Goal: Task Accomplishment & Management: Use online tool/utility

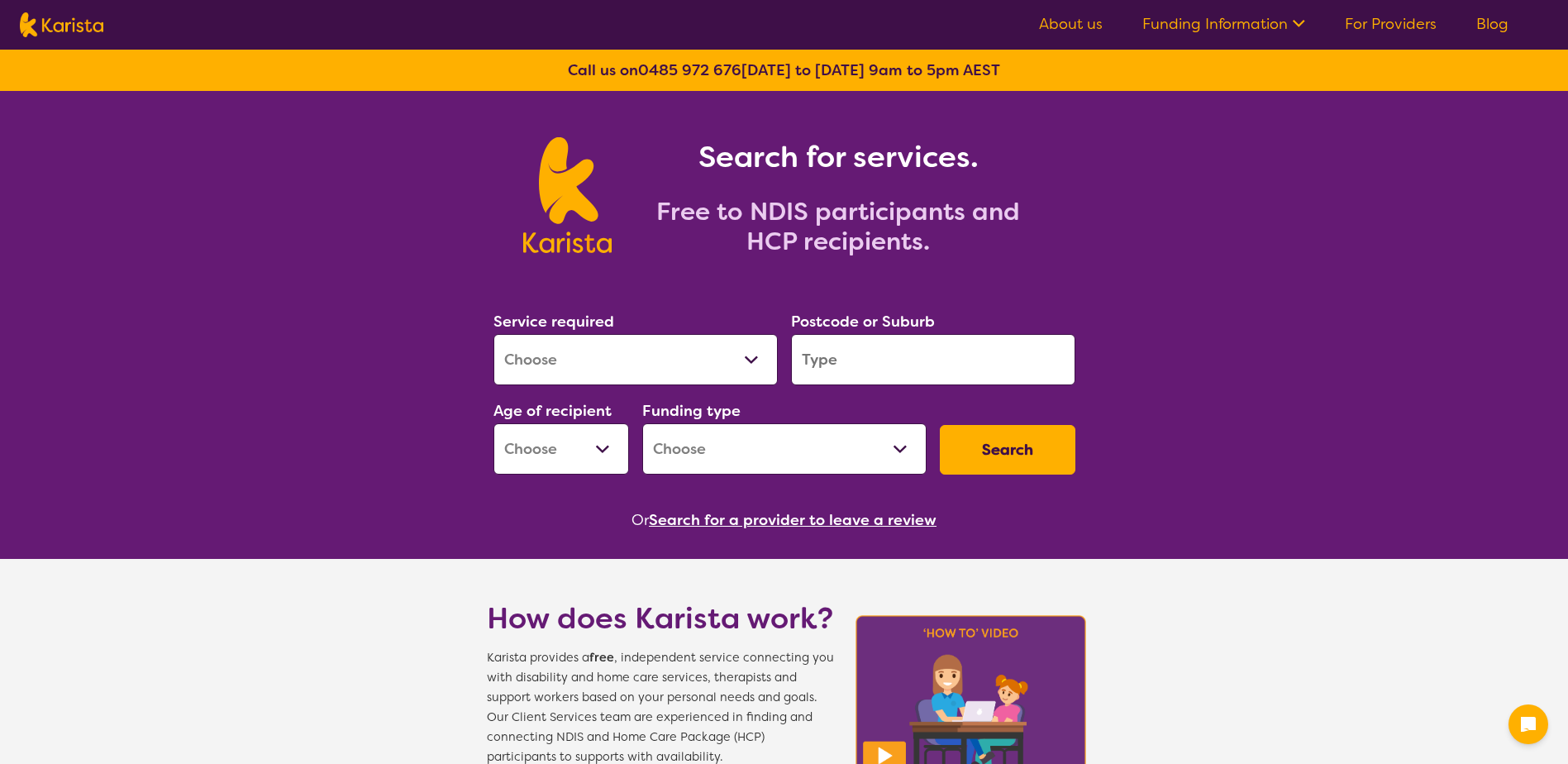
click at [709, 368] on select "Allied Health Assistant Assessment ([MEDICAL_DATA] or [MEDICAL_DATA]) Behaviour…" at bounding box center [636, 360] width 285 height 51
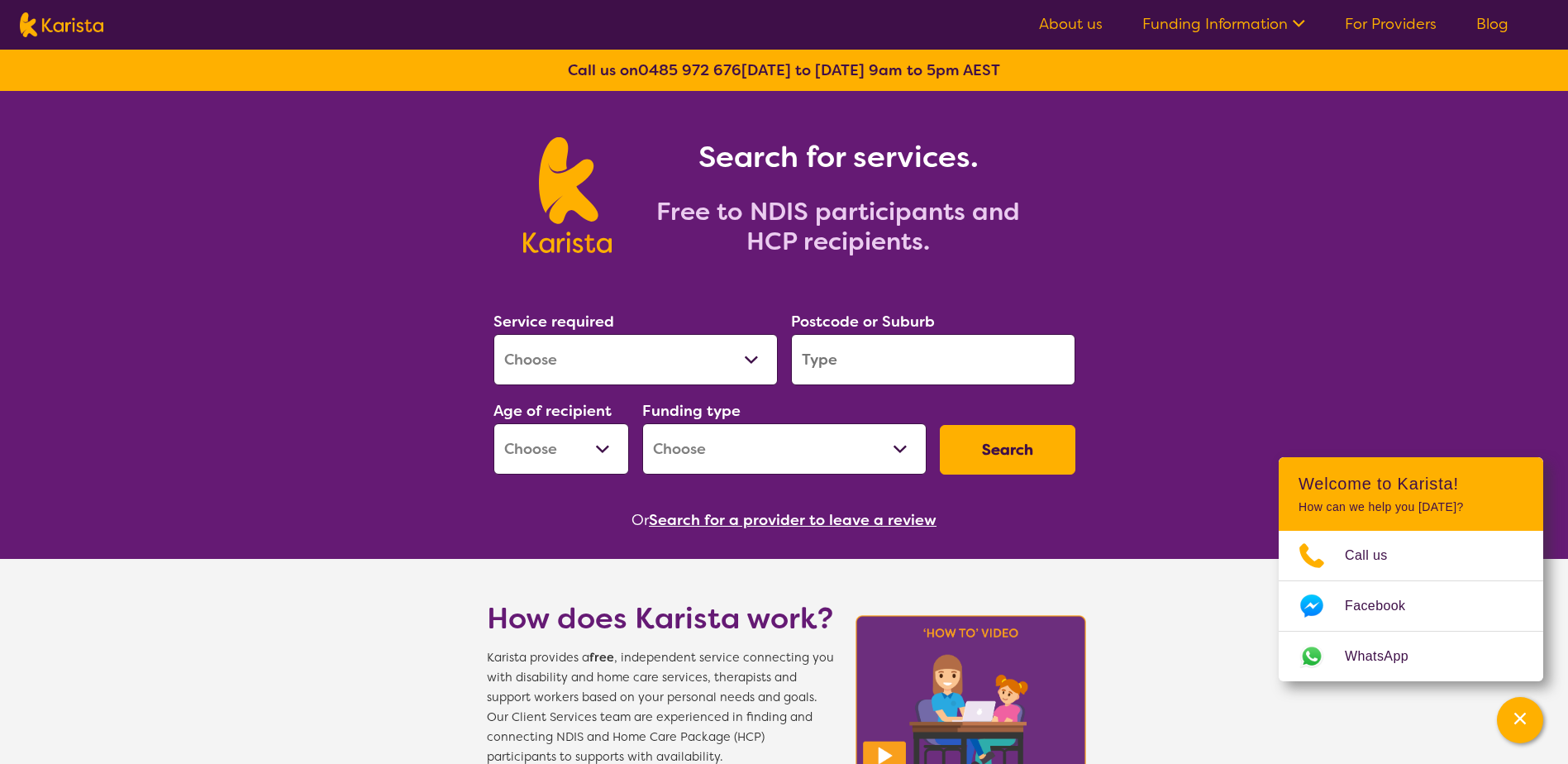
select select "Behaviour support"
click at [494, 334] on select "Allied Health Assistant Assessment ([MEDICAL_DATA] or [MEDICAL_DATA]) Behaviour…" at bounding box center [636, 360] width 285 height 51
select select "NDIS"
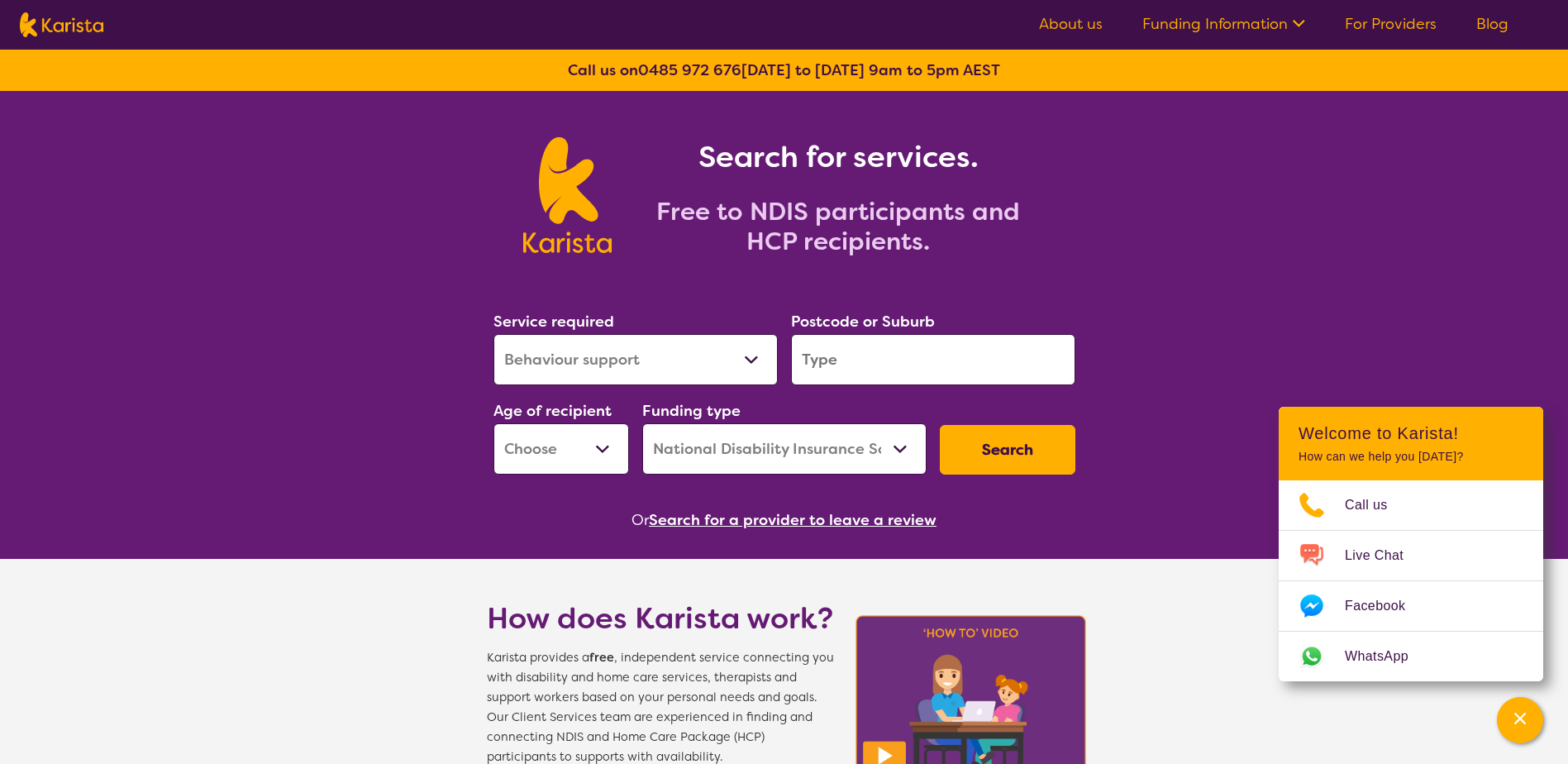
click at [901, 362] on input "search" at bounding box center [934, 360] width 285 height 51
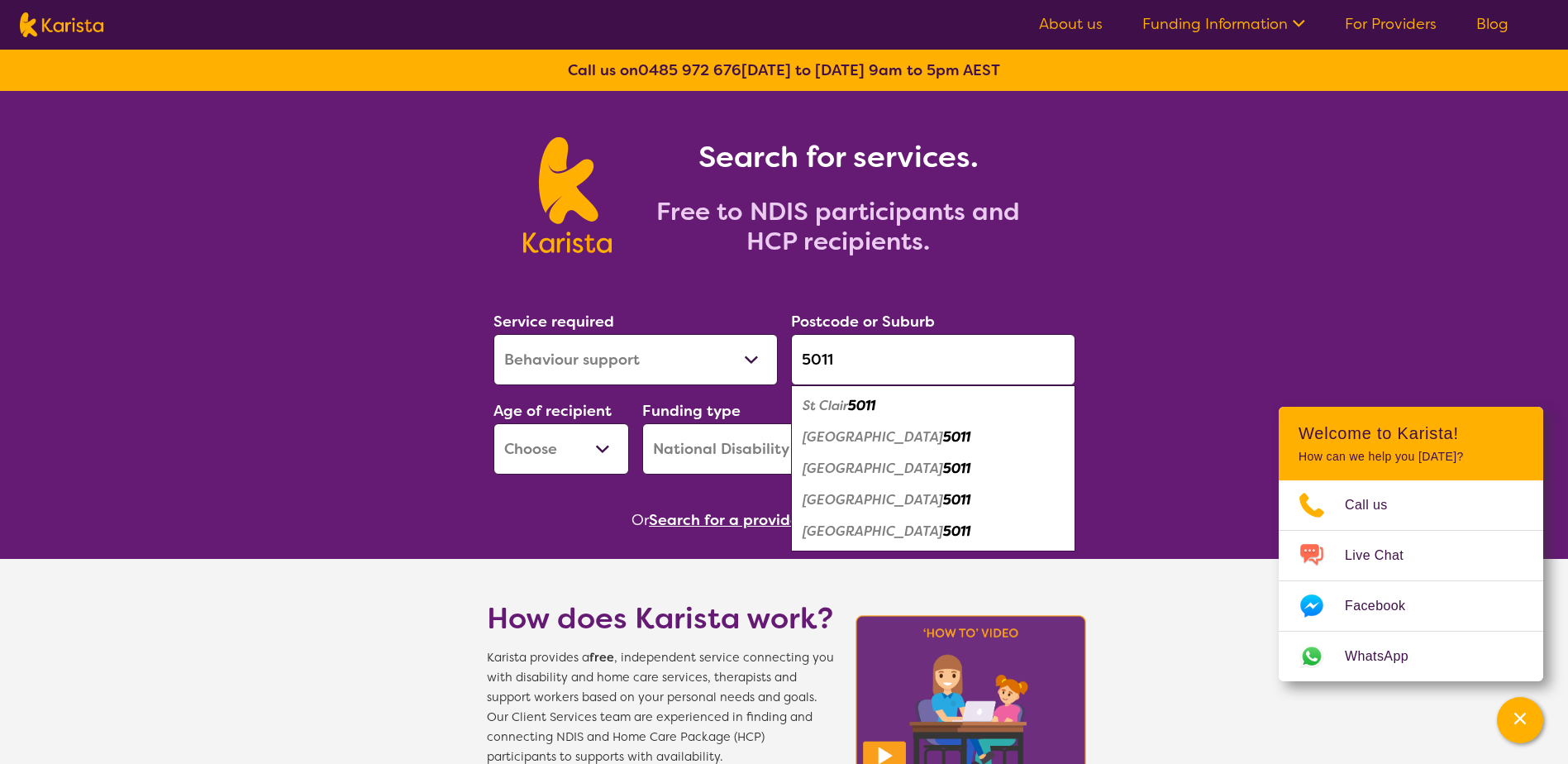
type input "5011"
click at [876, 472] on em "[GEOGRAPHIC_DATA]" at bounding box center [873, 467] width 141 height 17
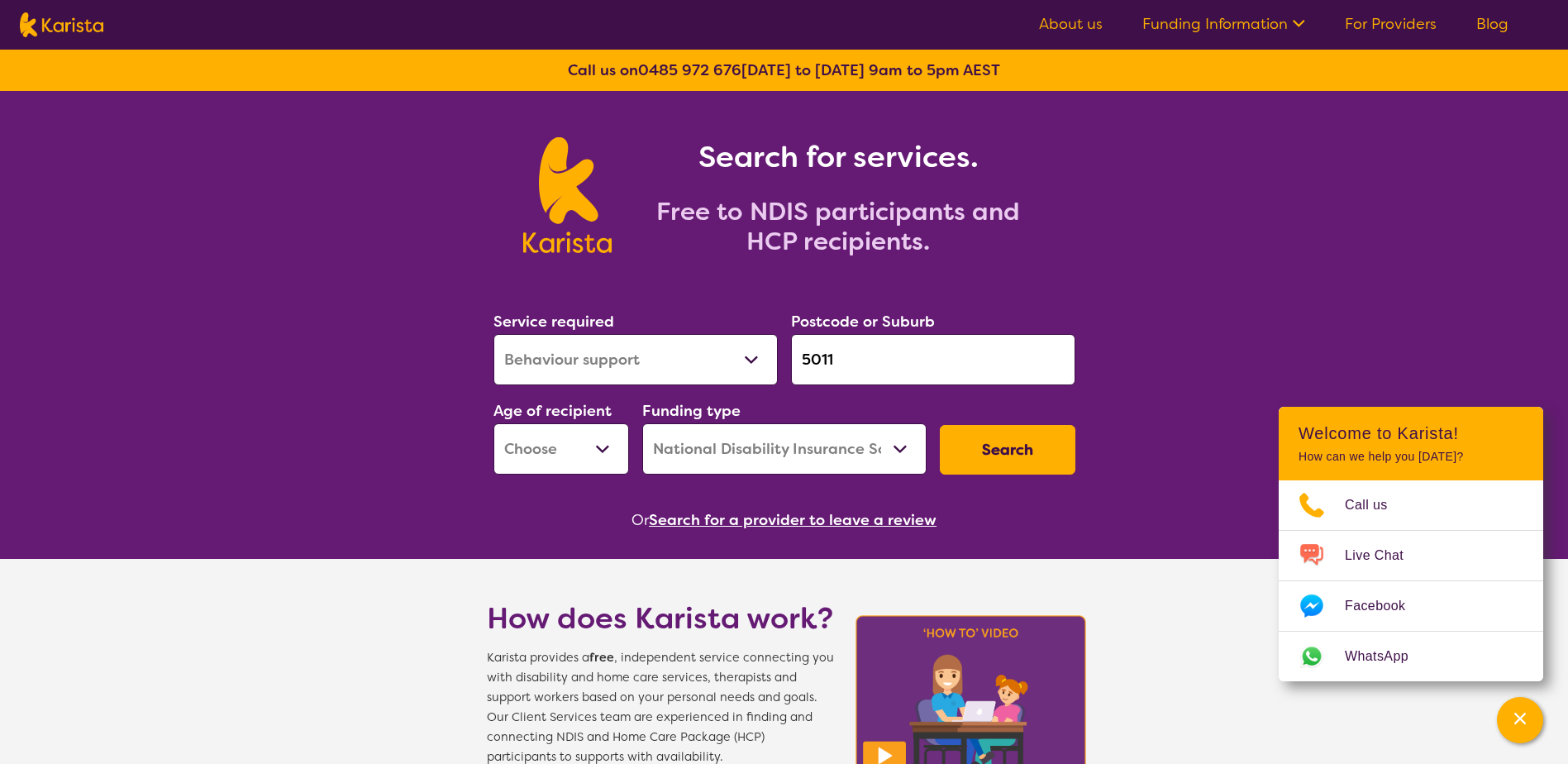
click at [580, 456] on select "Early Childhood - 0 to 9 Child - 10 to 11 Adolescent - 12 to 17 Adult - 18 to 6…" at bounding box center [561, 449] width 136 height 51
select select "EC"
click at [494, 424] on select "Early Childhood - 0 to 9 Child - 10 to 11 Adolescent - 12 to 17 Adult - 18 to 6…" at bounding box center [561, 449] width 136 height 51
click at [990, 447] on button "Search" at bounding box center [1008, 449] width 136 height 49
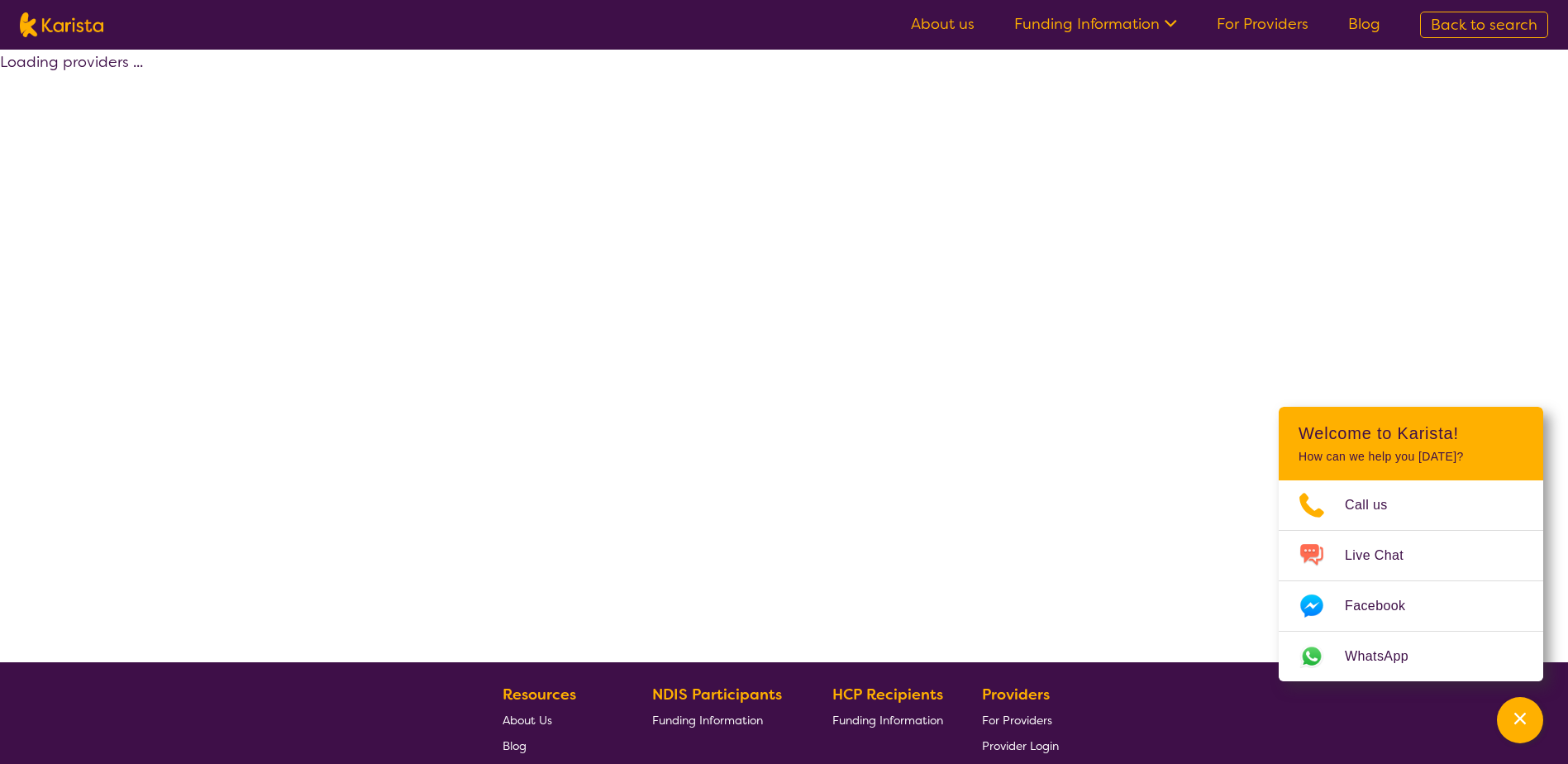
select select "by_score"
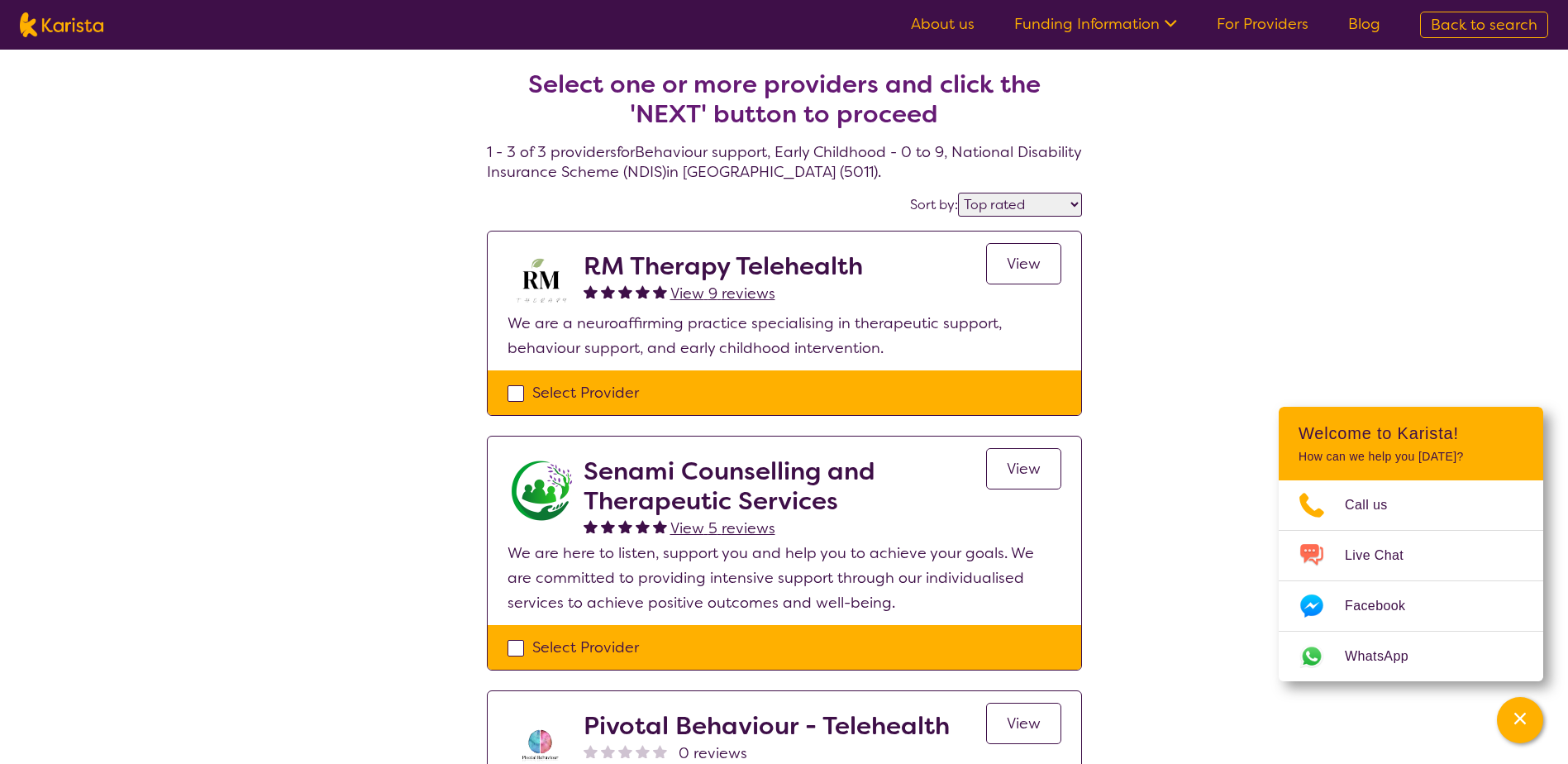
click at [1027, 474] on span "View" at bounding box center [1023, 469] width 34 height 20
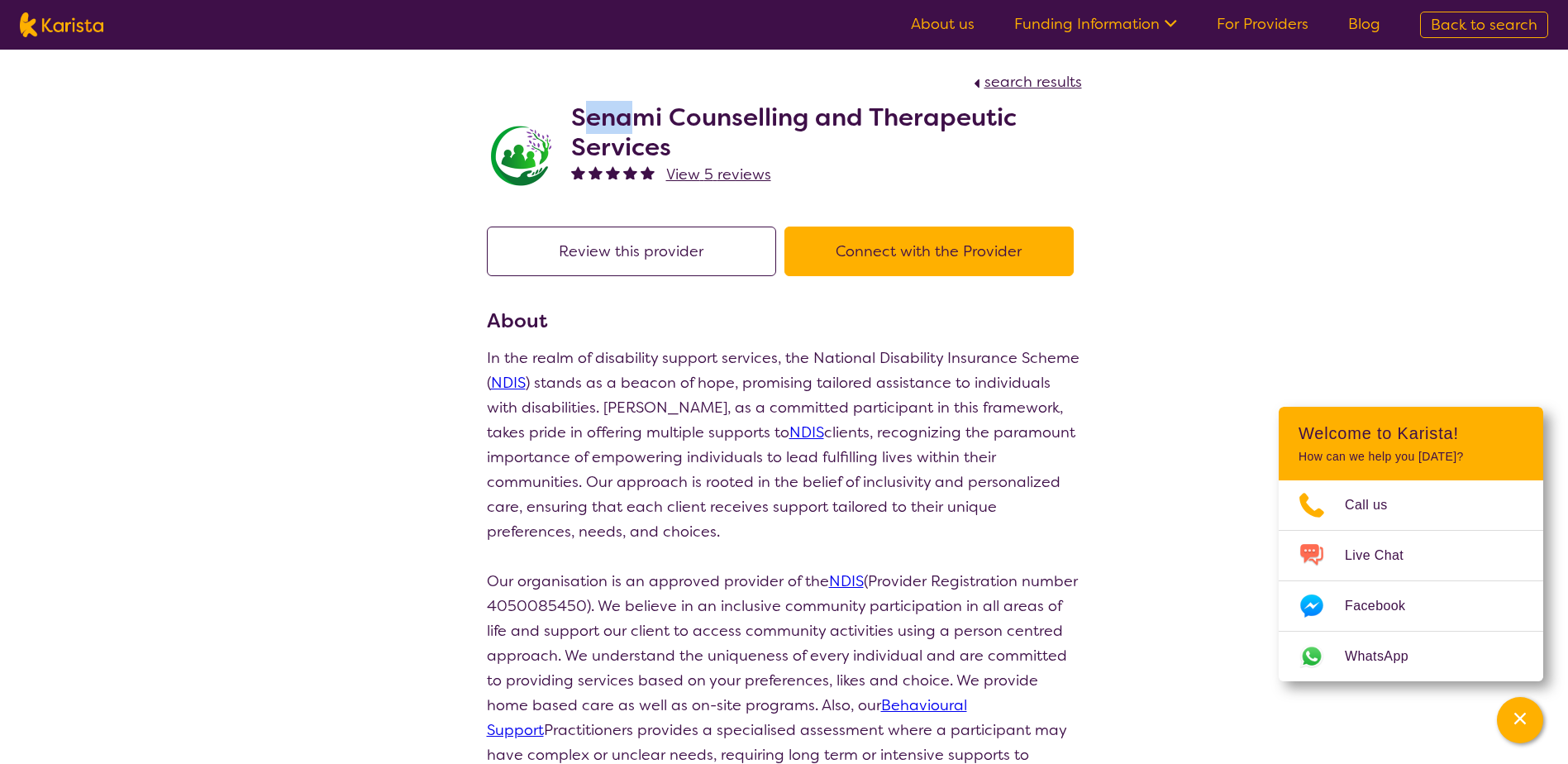
drag, startPoint x: 580, startPoint y: 119, endPoint x: 638, endPoint y: 127, distance: 58.5
click at [638, 127] on h2 "Senami Counselling and Therapeutic Services" at bounding box center [827, 131] width 511 height 59
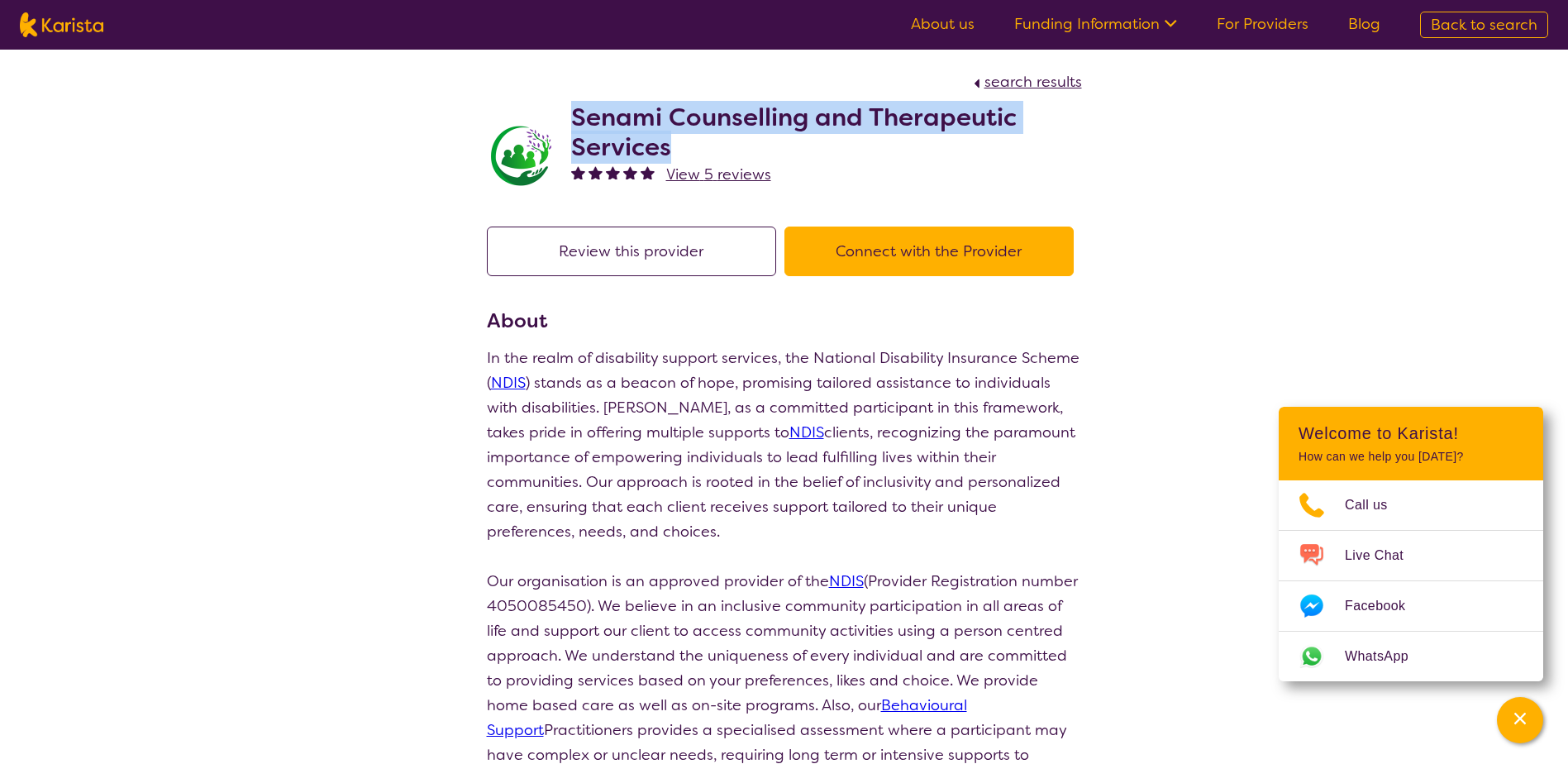
drag, startPoint x: 638, startPoint y: 127, endPoint x: 688, endPoint y: 150, distance: 55.0
click at [688, 150] on div "Senami Counselling and Therapeutic Services View 5 reviews" at bounding box center [784, 150] width 595 height 112
copy h2 "Senami Counselling and Therapeutic Services"
